Goal: Information Seeking & Learning: Stay updated

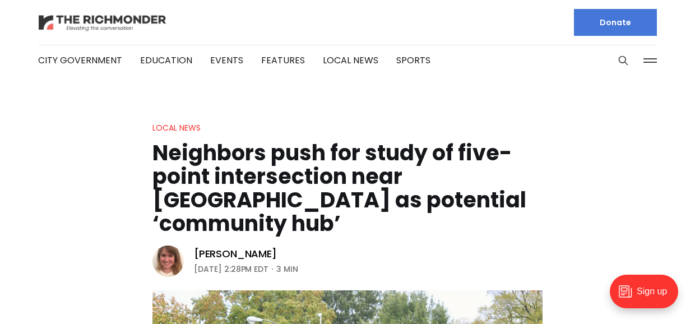
click at [113, 21] on img at bounding box center [102, 23] width 129 height 20
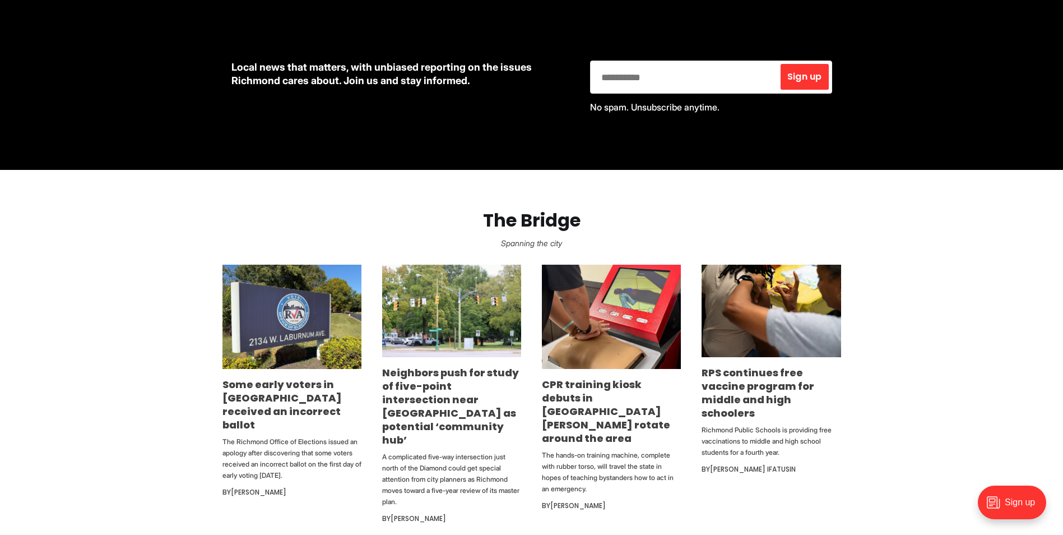
scroll to position [560, 0]
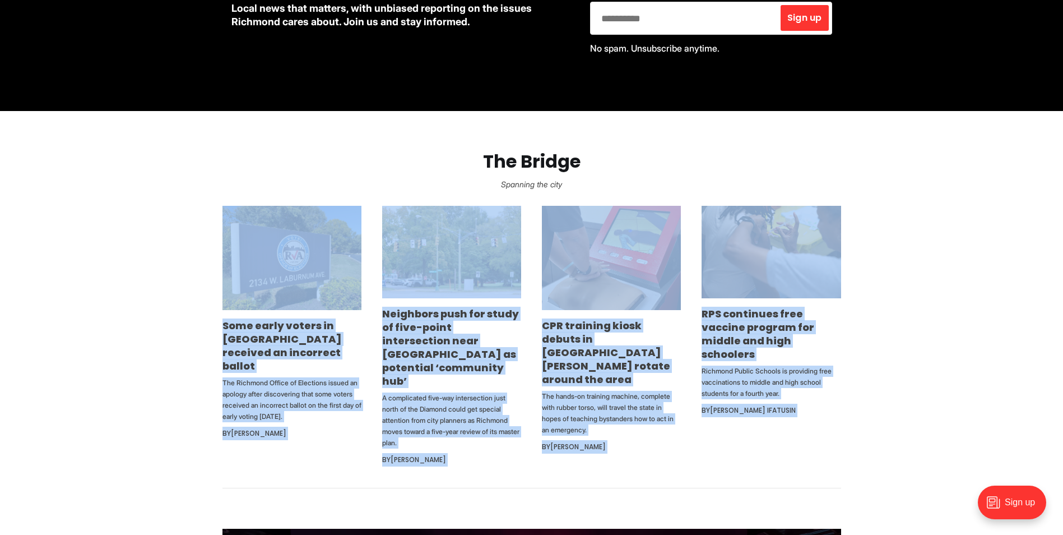
drag, startPoint x: 208, startPoint y: 307, endPoint x: 320, endPoint y: 479, distance: 204.5
drag, startPoint x: 320, startPoint y: 479, endPoint x: 162, endPoint y: 457, distance: 159.0
click at [162, 323] on section "The Bridge Spanning the city Some early voters in Richmond received an incorrec…" at bounding box center [531, 299] width 1063 height 377
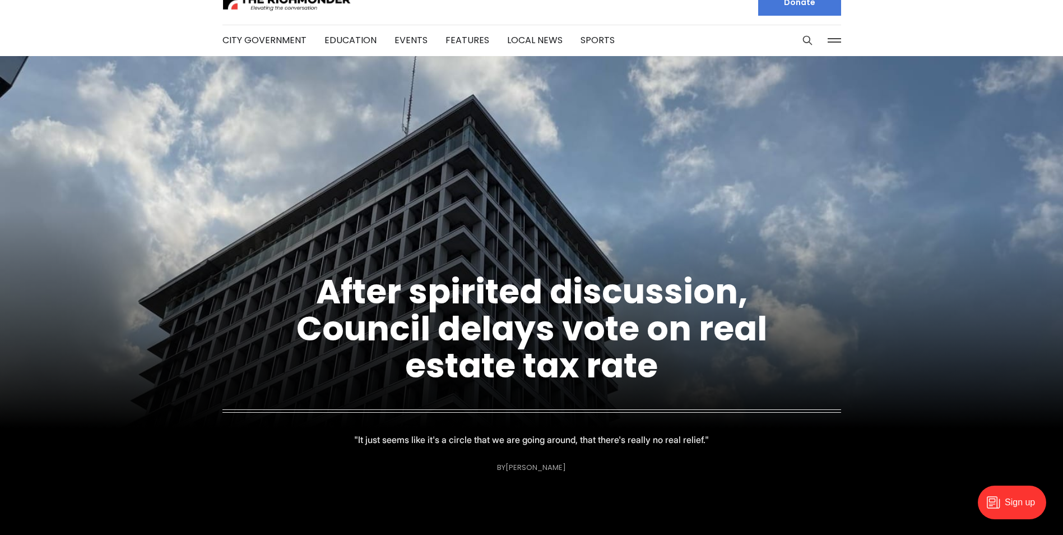
scroll to position [0, 0]
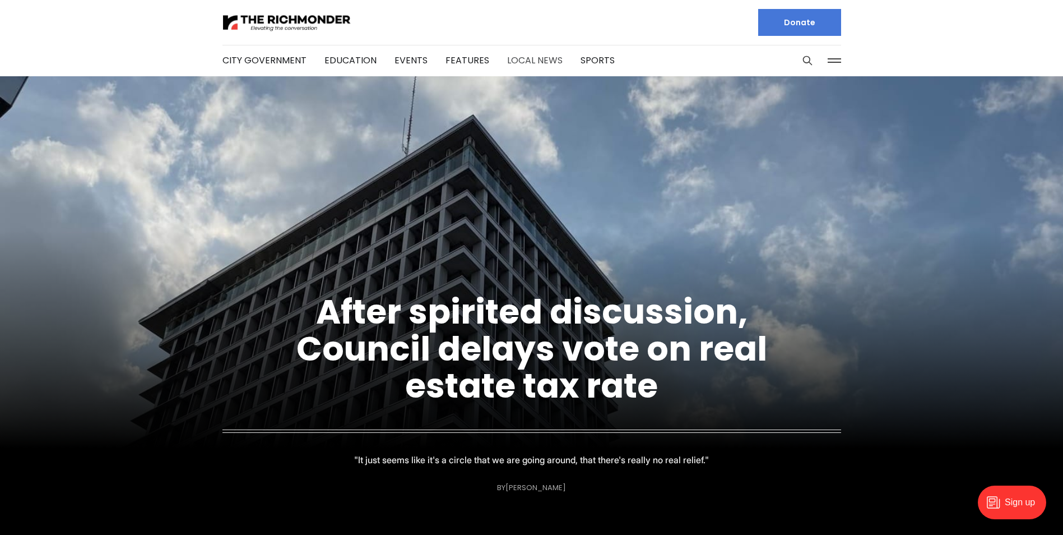
click at [514, 56] on link "Local News" at bounding box center [534, 60] width 55 height 13
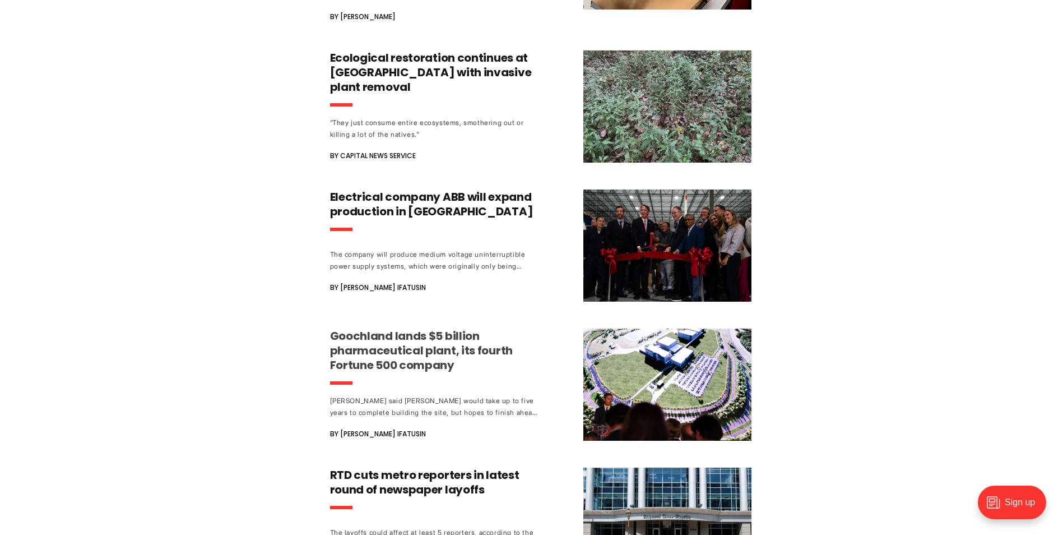
scroll to position [784, 0]
